Goal: Transaction & Acquisition: Purchase product/service

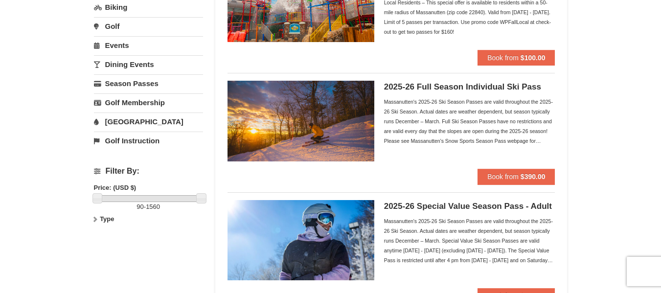
scroll to position [196, 0]
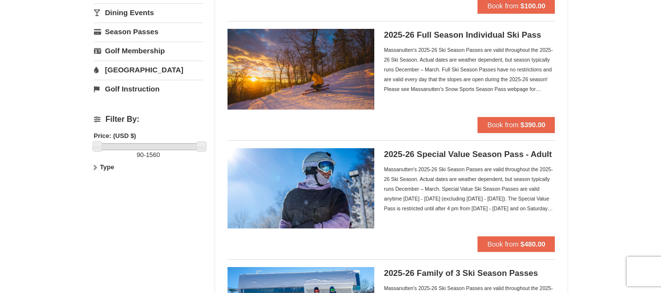
drag, startPoint x: 630, startPoint y: 187, endPoint x: 641, endPoint y: 185, distance: 11.4
drag, startPoint x: 641, startPoint y: 185, endPoint x: 411, endPoint y: 108, distance: 243.1
click at [411, 108] on div "2025-26 Full Season Individual Ski Pass Massanutten's 2025-26 Ski Season Passes…" at bounding box center [469, 73] width 171 height 88
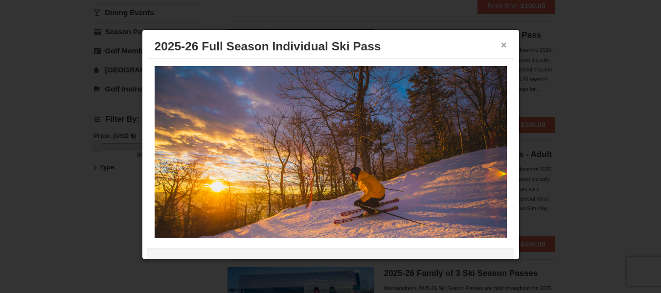
click at [501, 48] on button "×" at bounding box center [504, 45] width 6 height 10
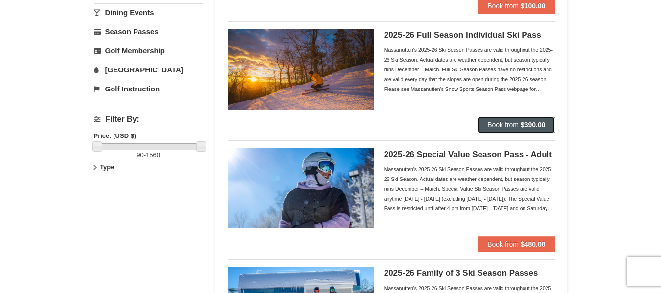
click at [525, 123] on strong "$390.00" at bounding box center [533, 125] width 25 height 8
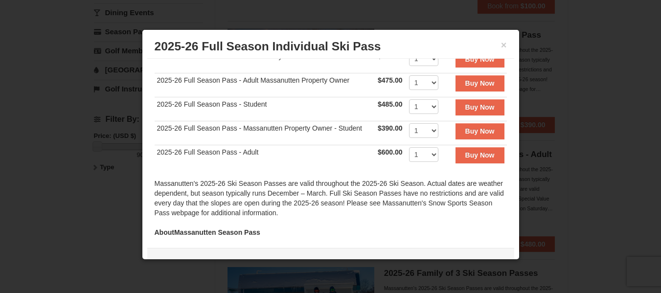
scroll to position [214, 0]
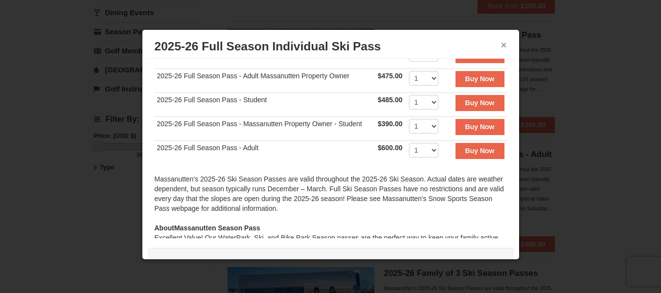
click at [501, 47] on button "×" at bounding box center [504, 45] width 6 height 10
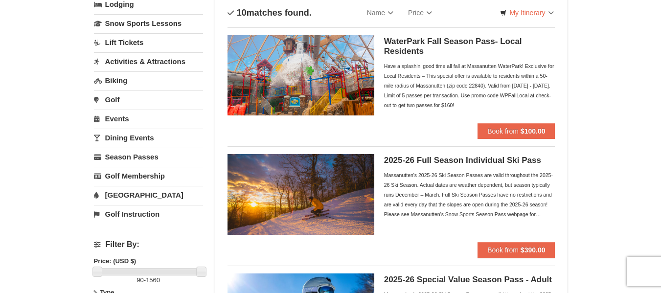
scroll to position [0, 0]
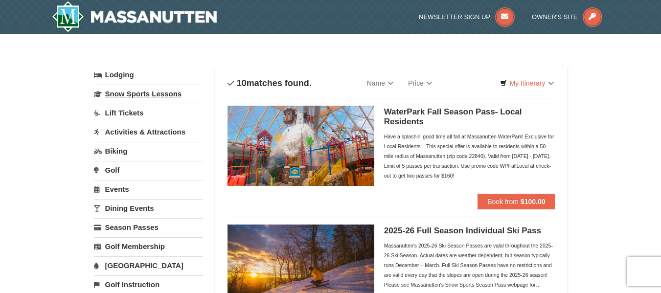
click at [127, 94] on link "Snow Sports Lessons" at bounding box center [148, 94] width 109 height 18
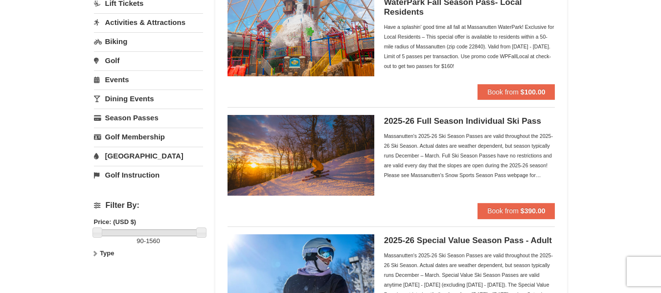
scroll to position [98, 0]
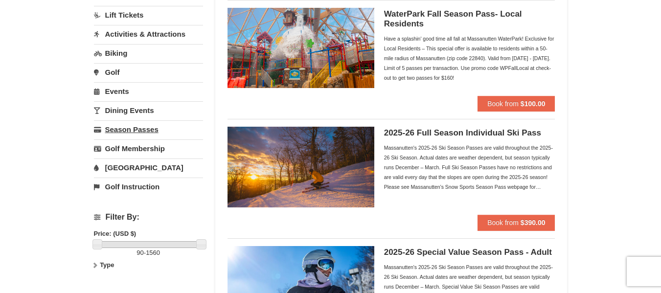
click at [142, 127] on link "Season Passes" at bounding box center [148, 129] width 109 height 18
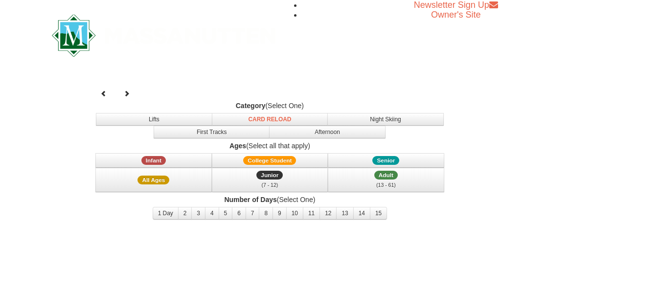
select select "9"
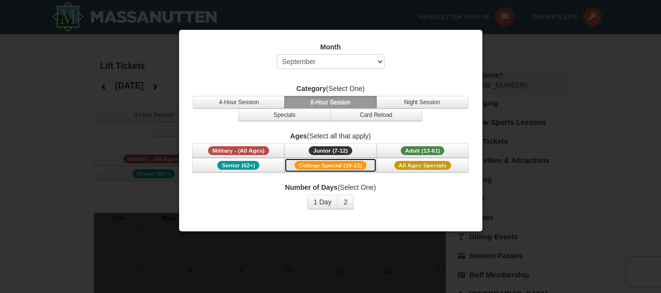
click at [343, 161] on span "College Special (18-22)" at bounding box center [331, 165] width 72 height 9
click at [316, 206] on button "1 Day" at bounding box center [322, 202] width 31 height 15
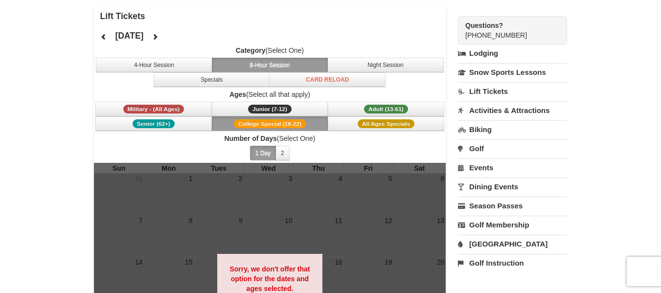
scroll to position [49, 0]
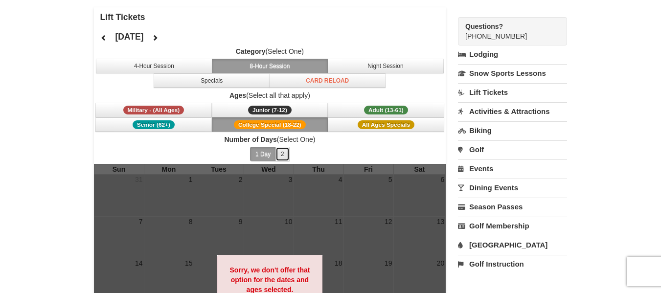
click at [283, 153] on button "2" at bounding box center [283, 154] width 14 height 15
click at [159, 38] on icon at bounding box center [155, 37] width 7 height 7
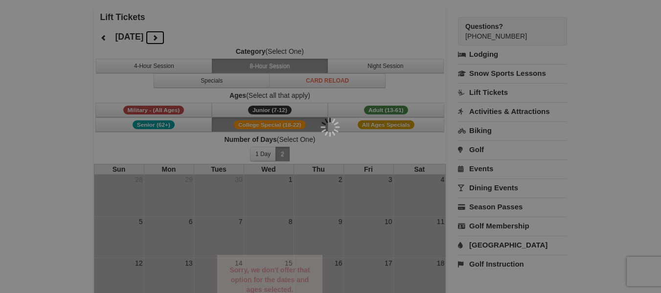
click at [196, 38] on div at bounding box center [330, 146] width 661 height 293
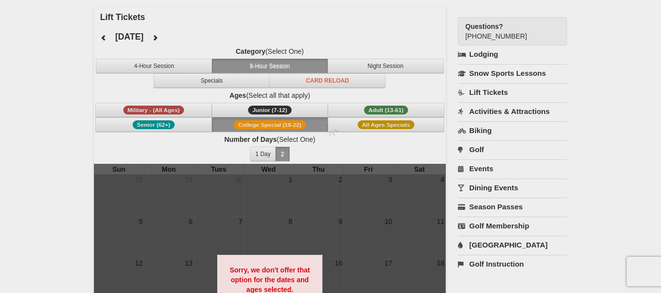
click at [196, 38] on div at bounding box center [330, 146] width 661 height 293
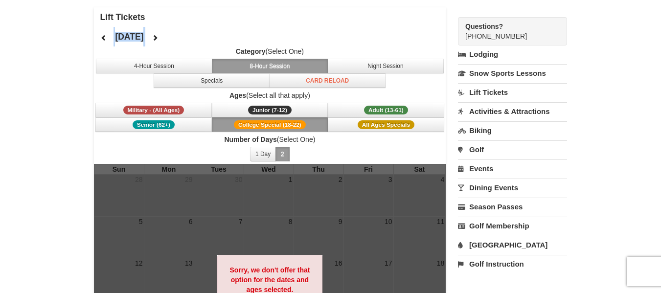
click at [196, 38] on div "[DATE] Category (Select One) 4-Hour Session 8-Hour Session Night Session Specia…" at bounding box center [270, 95] width 353 height 137
click at [159, 38] on icon at bounding box center [155, 37] width 7 height 7
click at [159, 35] on icon at bounding box center [155, 37] width 7 height 7
click at [268, 151] on button "1 Day" at bounding box center [263, 154] width 26 height 15
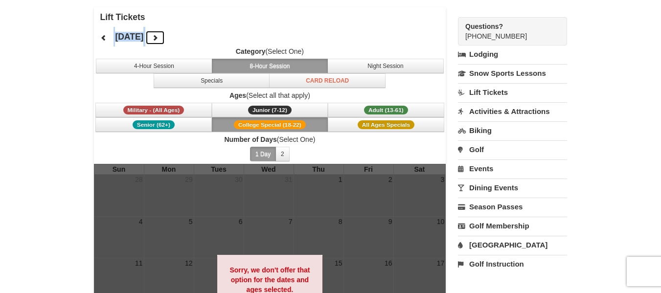
click at [159, 38] on icon at bounding box center [155, 37] width 7 height 7
click at [369, 18] on h4 "Lift Tickets" at bounding box center [273, 17] width 346 height 10
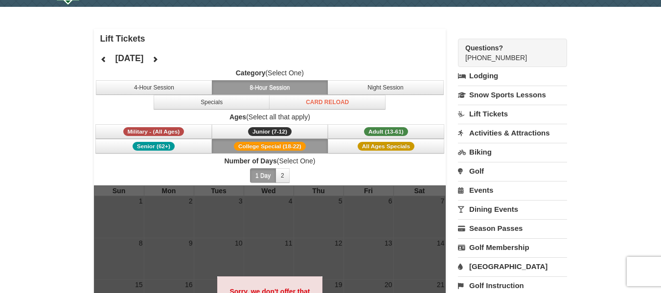
scroll to position [0, 0]
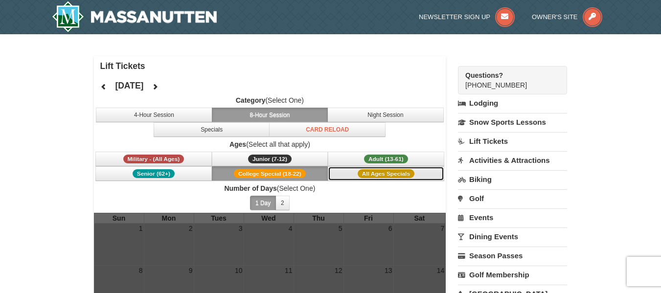
click at [391, 172] on span "All Ages Specials" at bounding box center [386, 173] width 57 height 9
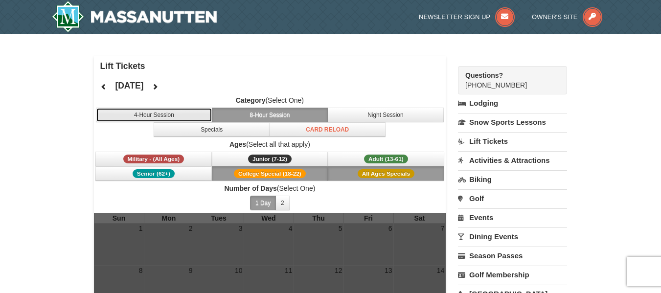
click at [169, 116] on button "4-Hour Session" at bounding box center [154, 115] width 117 height 15
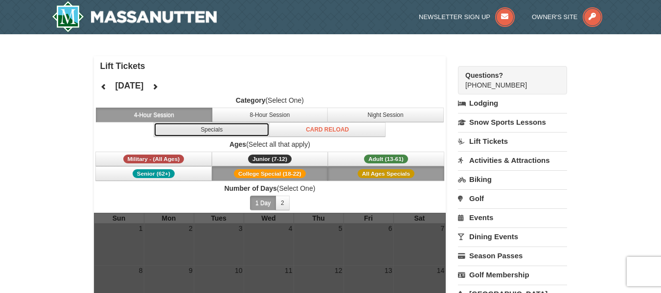
click at [228, 136] on button "Specials" at bounding box center [212, 129] width 117 height 15
